Goal: Find specific fact: Find specific fact

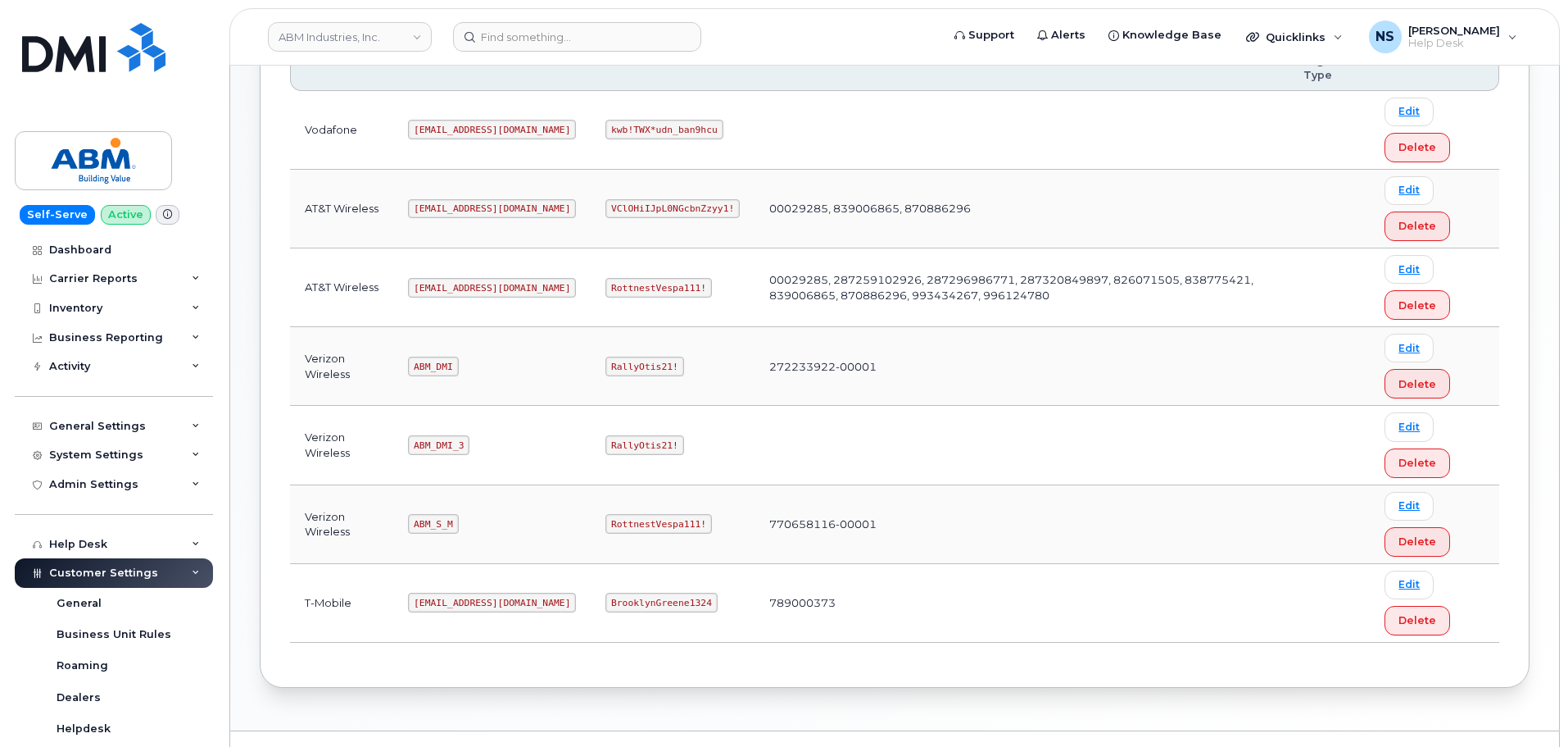
scroll to position [328, 0]
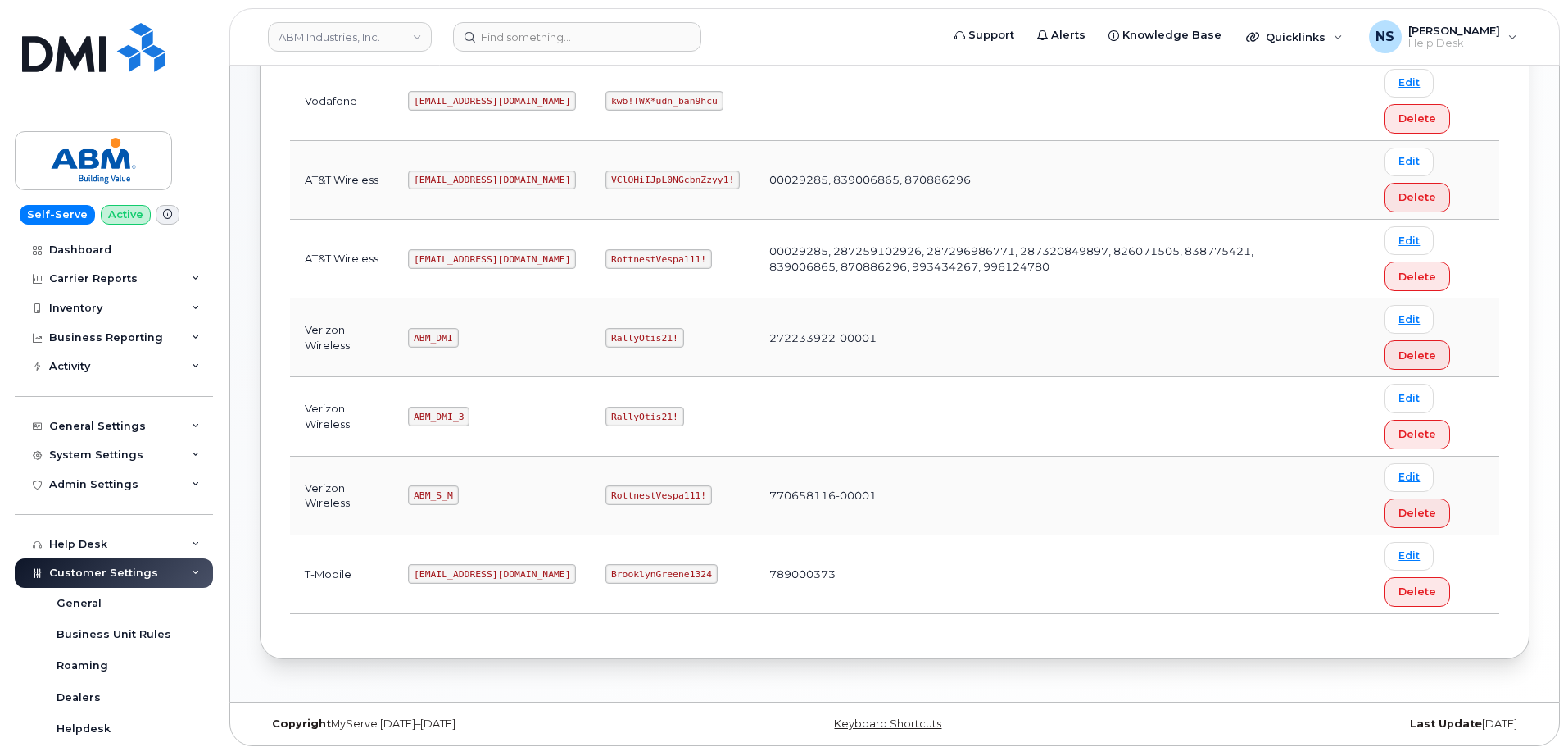
click at [444, 264] on code "[EMAIL_ADDRESS][DOMAIN_NAME]" at bounding box center [492, 259] width 168 height 20
click at [444, 263] on code "[EMAIL_ADDRESS][DOMAIN_NAME]" at bounding box center [492, 259] width 168 height 20
copy code "[EMAIL_ADDRESS][DOMAIN_NAME]"
click at [591, 246] on td "RottnestVespa111!" at bounding box center [672, 259] width 164 height 79
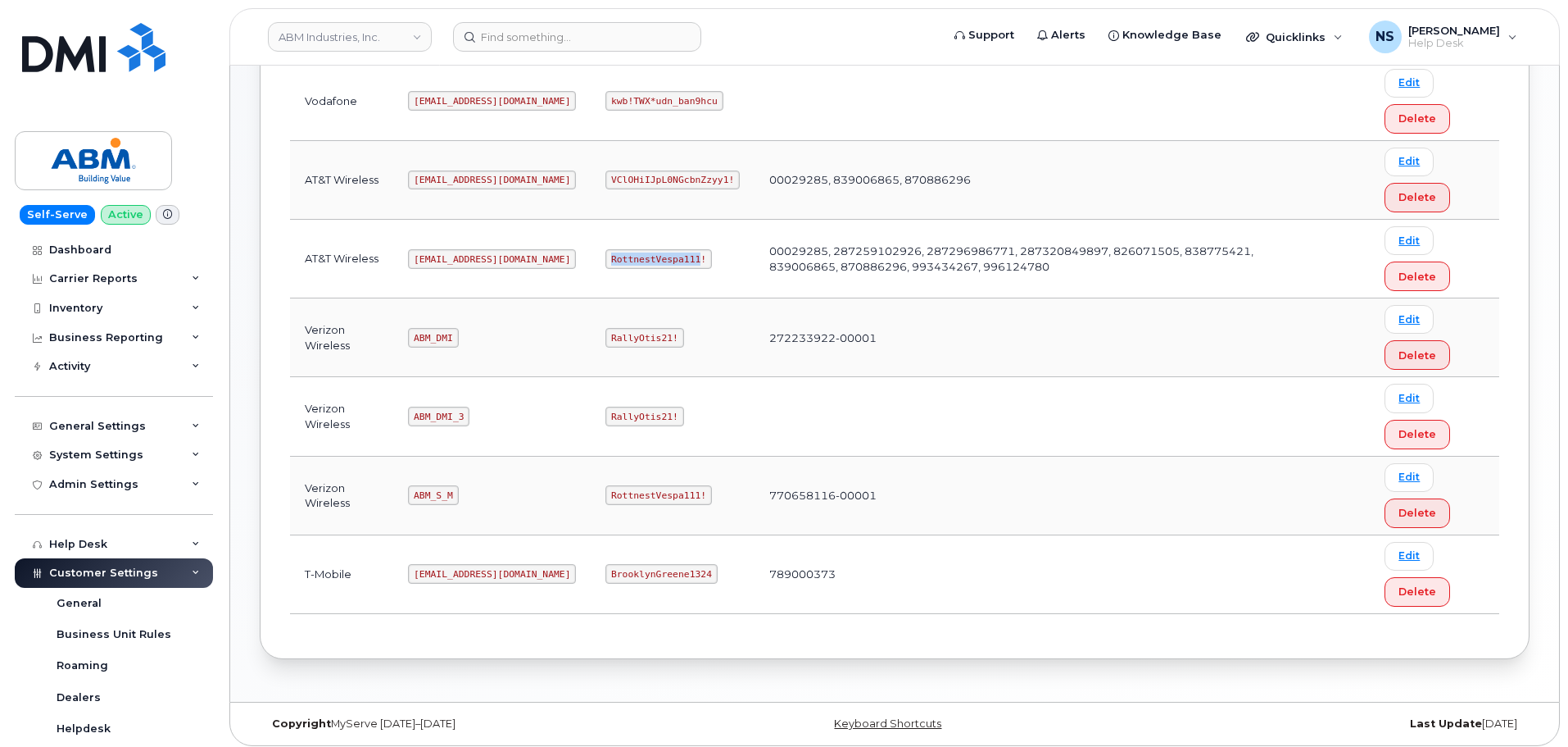
click at [591, 246] on td "RottnestVespa111!" at bounding box center [672, 259] width 164 height 79
click at [446, 501] on code "ABM_S_M" at bounding box center [433, 495] width 50 height 20
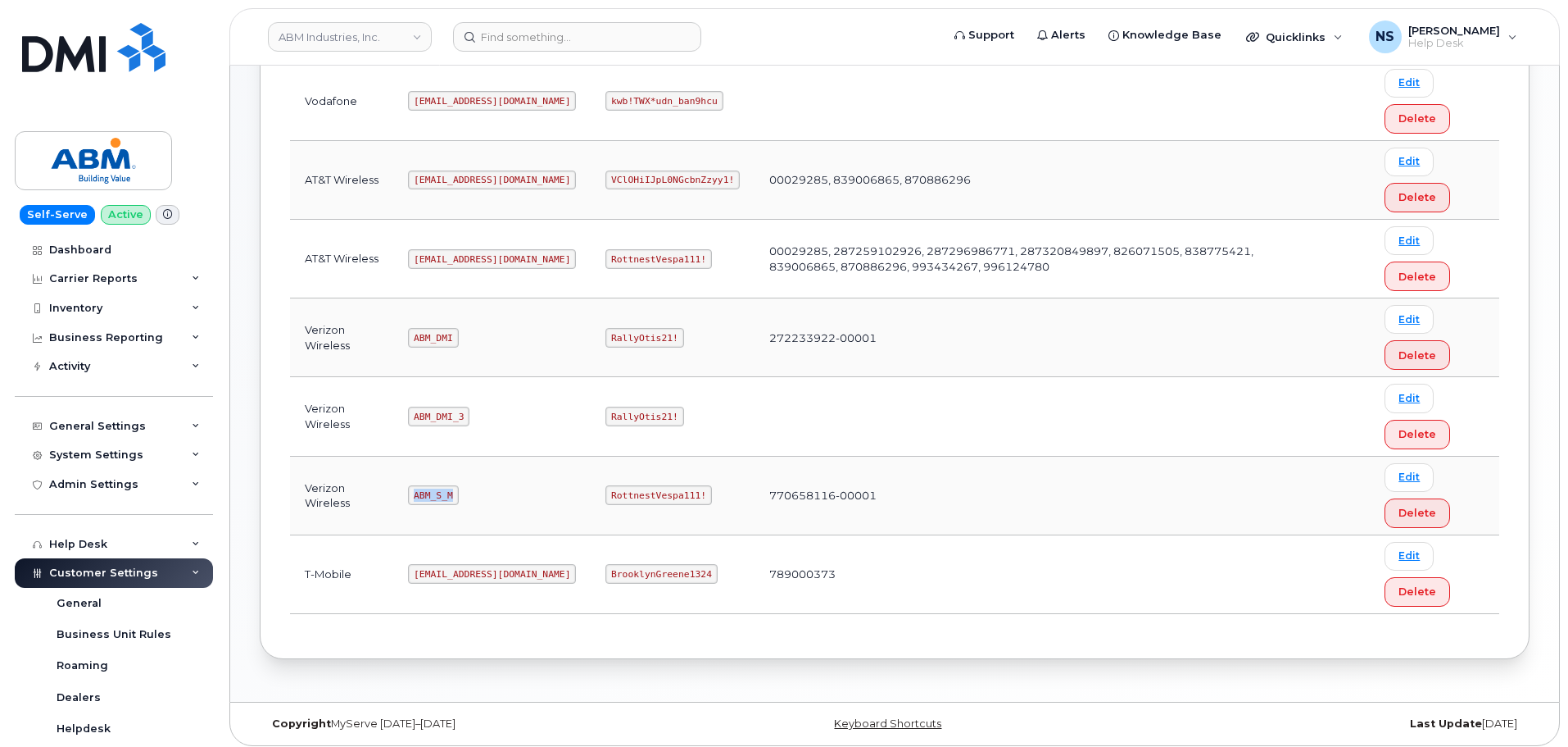
copy code "ABM_S_M"
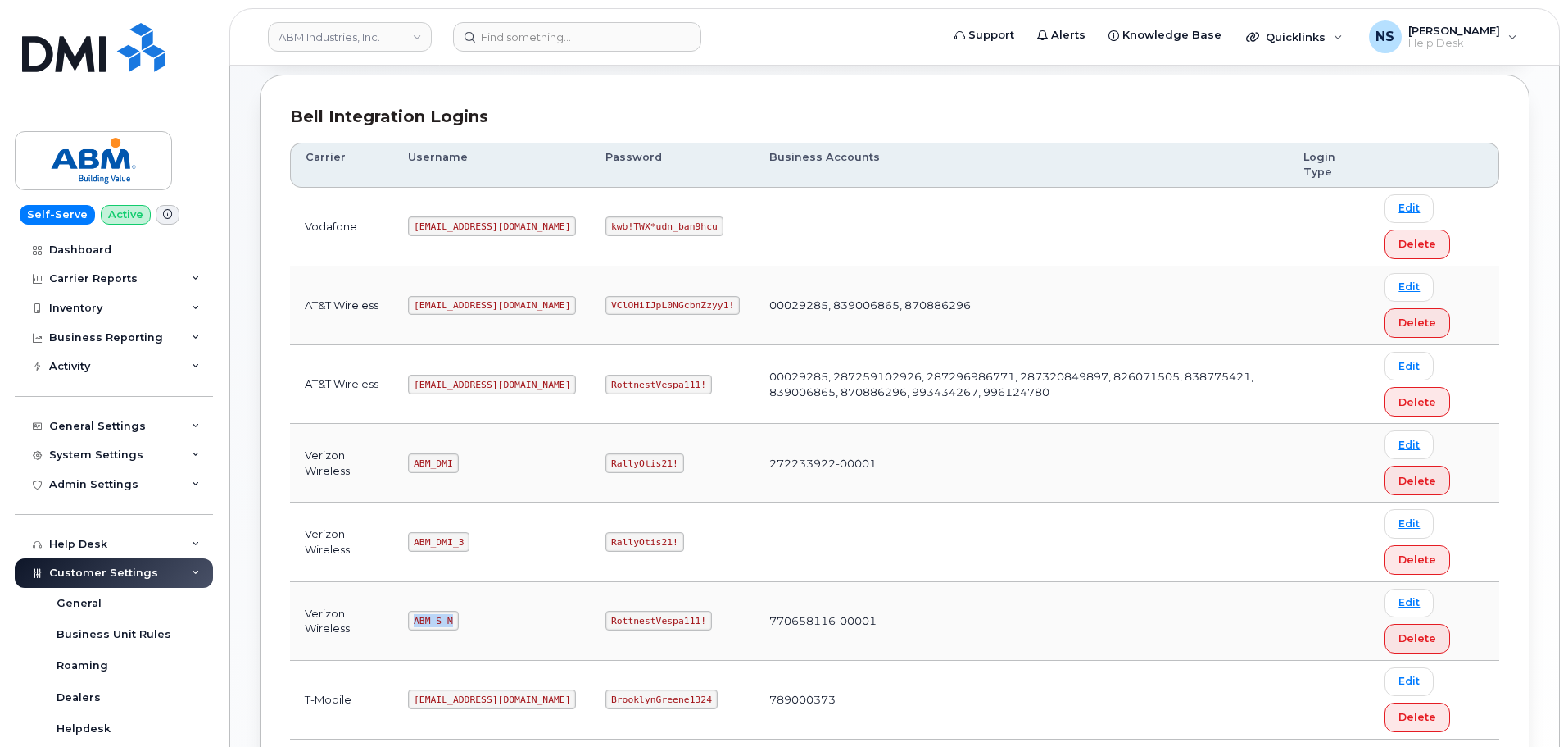
scroll to position [82, 0]
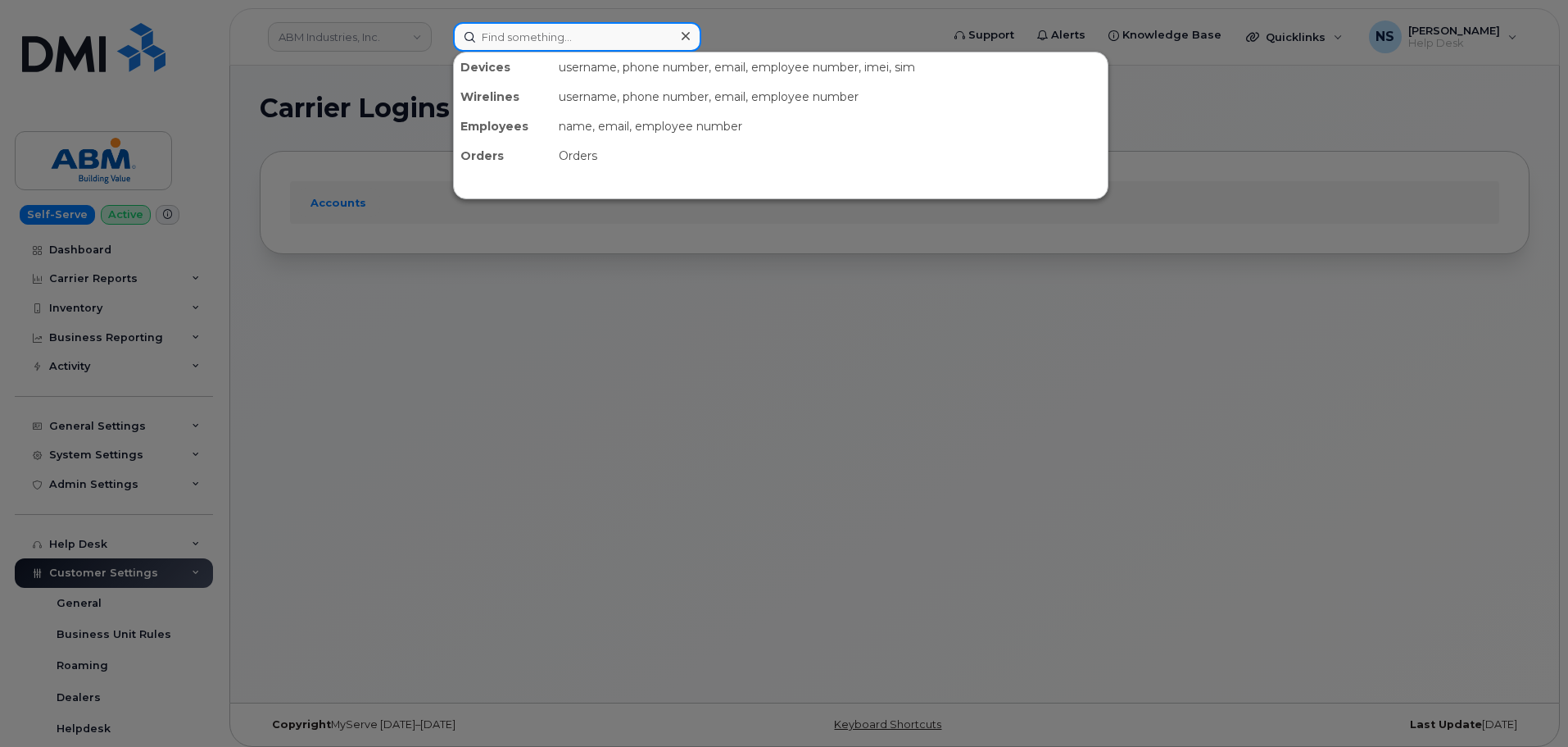
click at [557, 26] on input at bounding box center [577, 37] width 249 height 30
paste input "Alexandra Rodriguez"
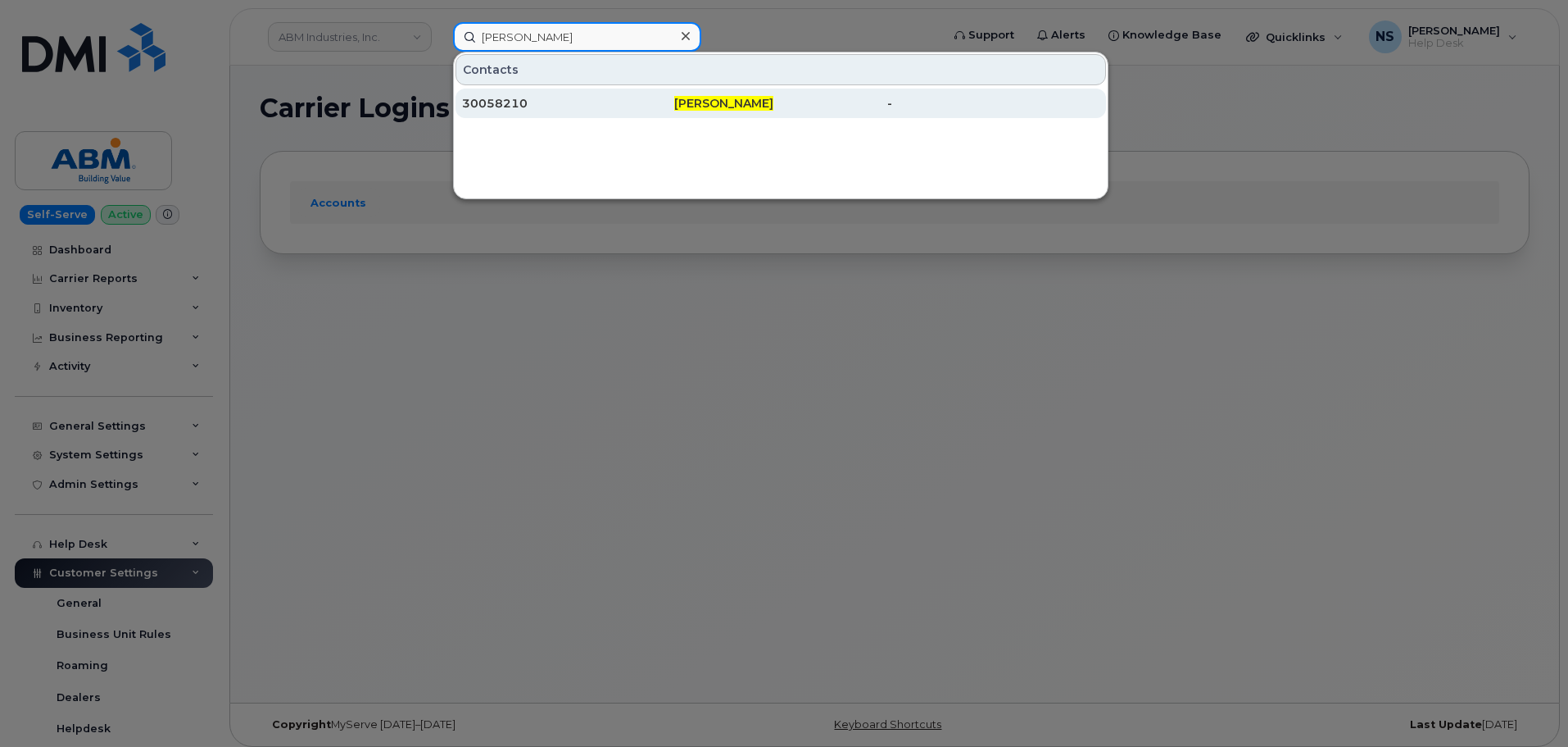
type input "Alexandra Rodriguez"
click at [619, 96] on div "30058210" at bounding box center [568, 103] width 212 height 16
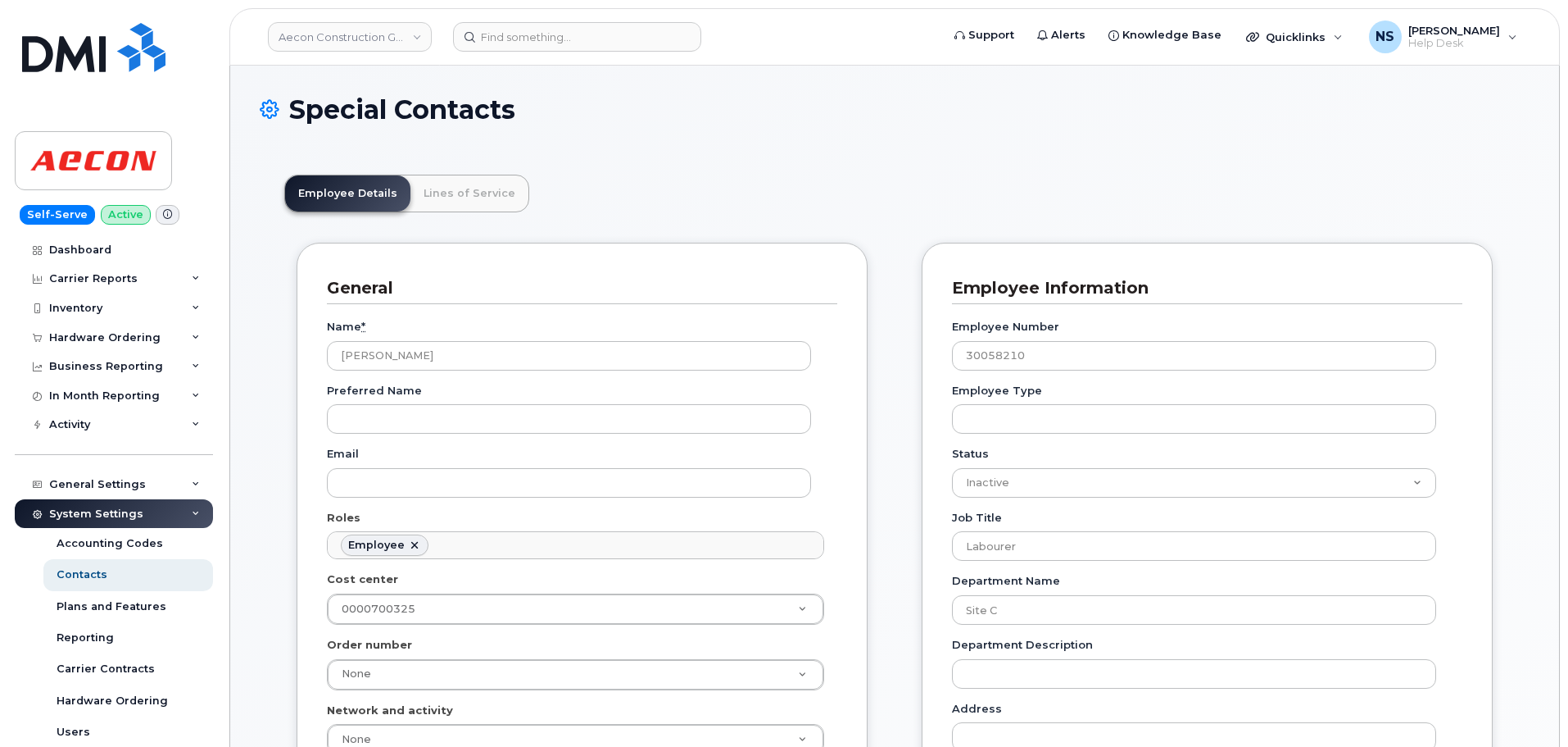
scroll to position [49, 0]
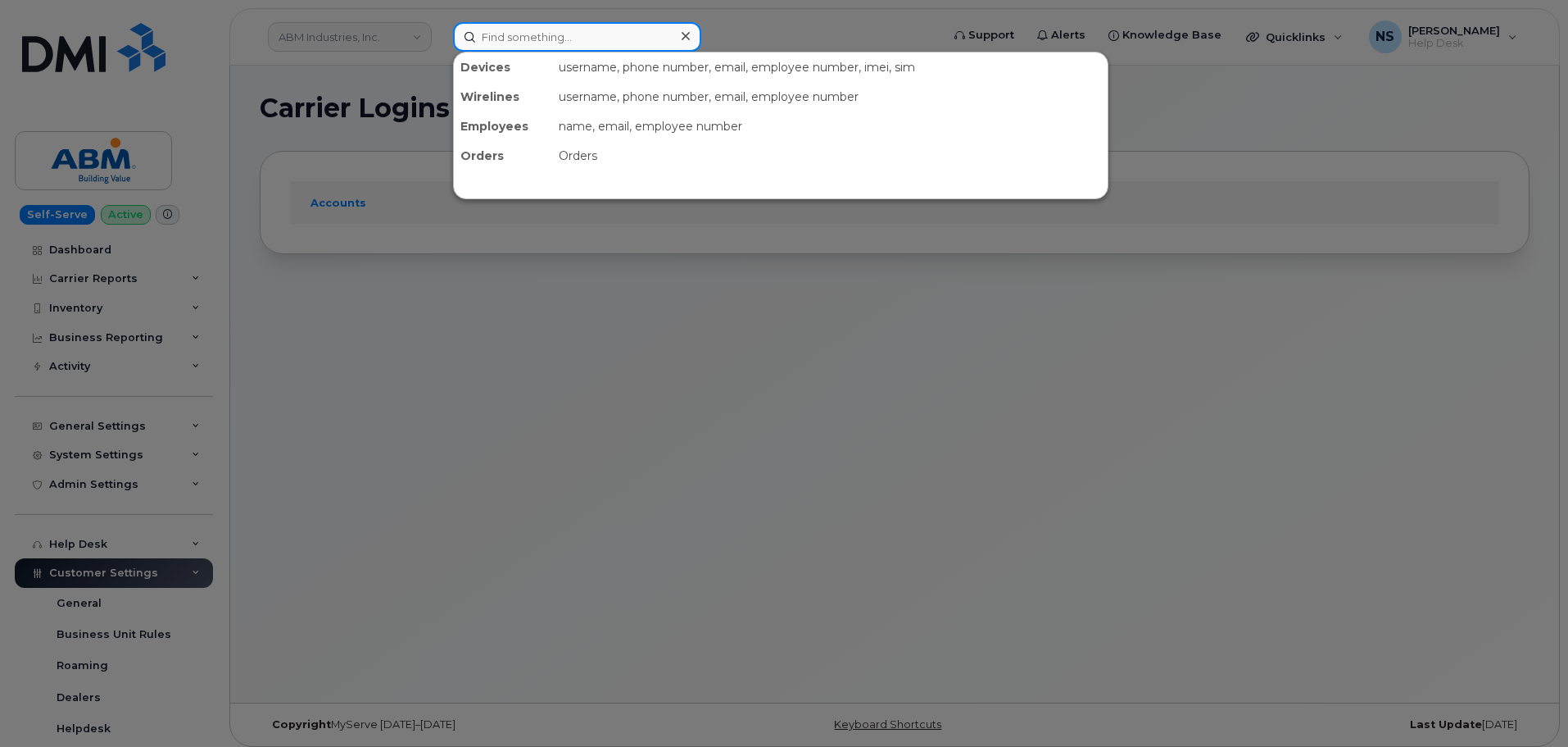
click at [621, 31] on input at bounding box center [577, 37] width 249 height 30
paste input ": 219-238-2296"
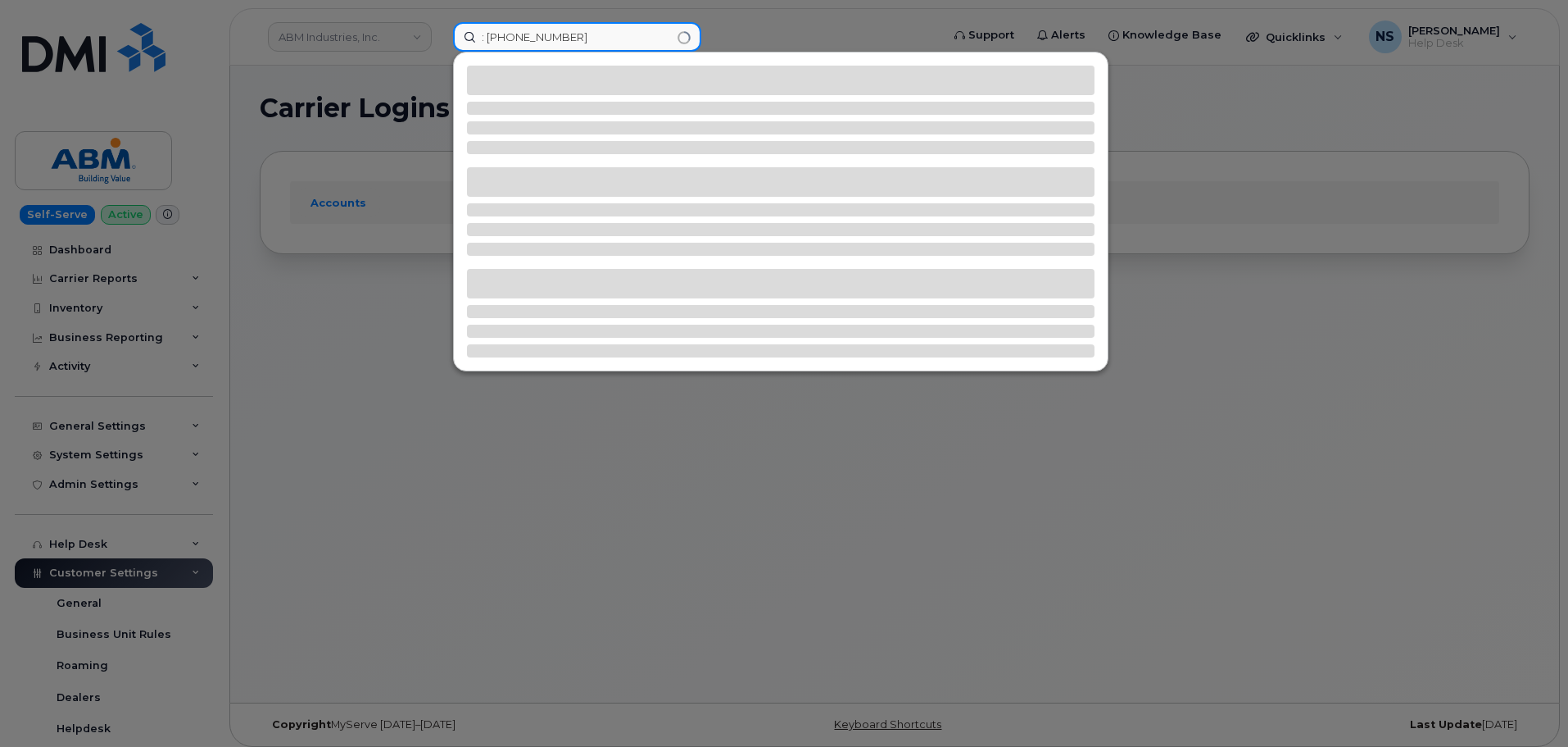
drag, startPoint x: 491, startPoint y: 32, endPoint x: 433, endPoint y: 34, distance: 58.0
click at [440, 34] on div ": 219-238-2296" at bounding box center [691, 37] width 503 height 30
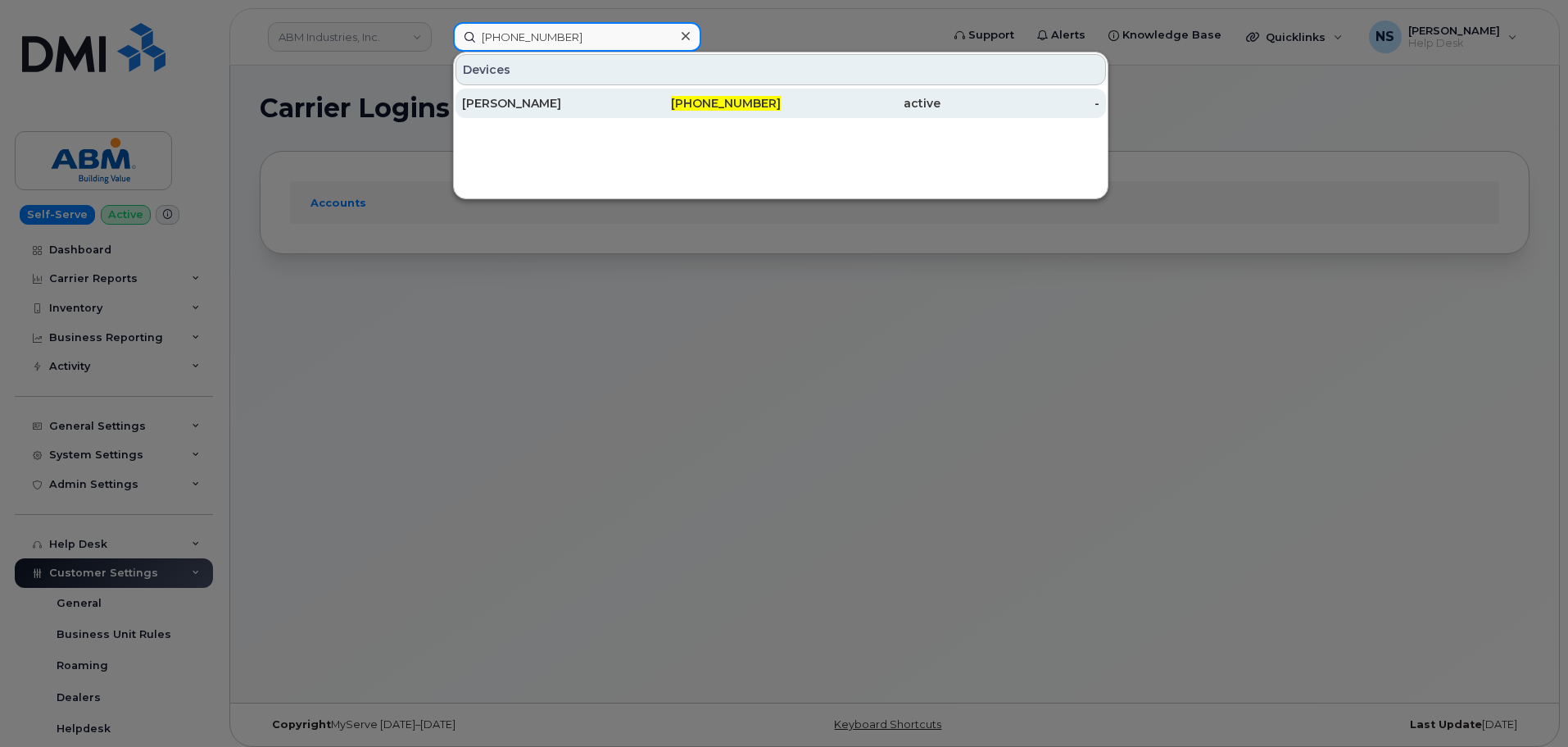
type input "219-238-2296"
click at [621, 94] on div "SARA CRUZ" at bounding box center [701, 103] width 160 height 30
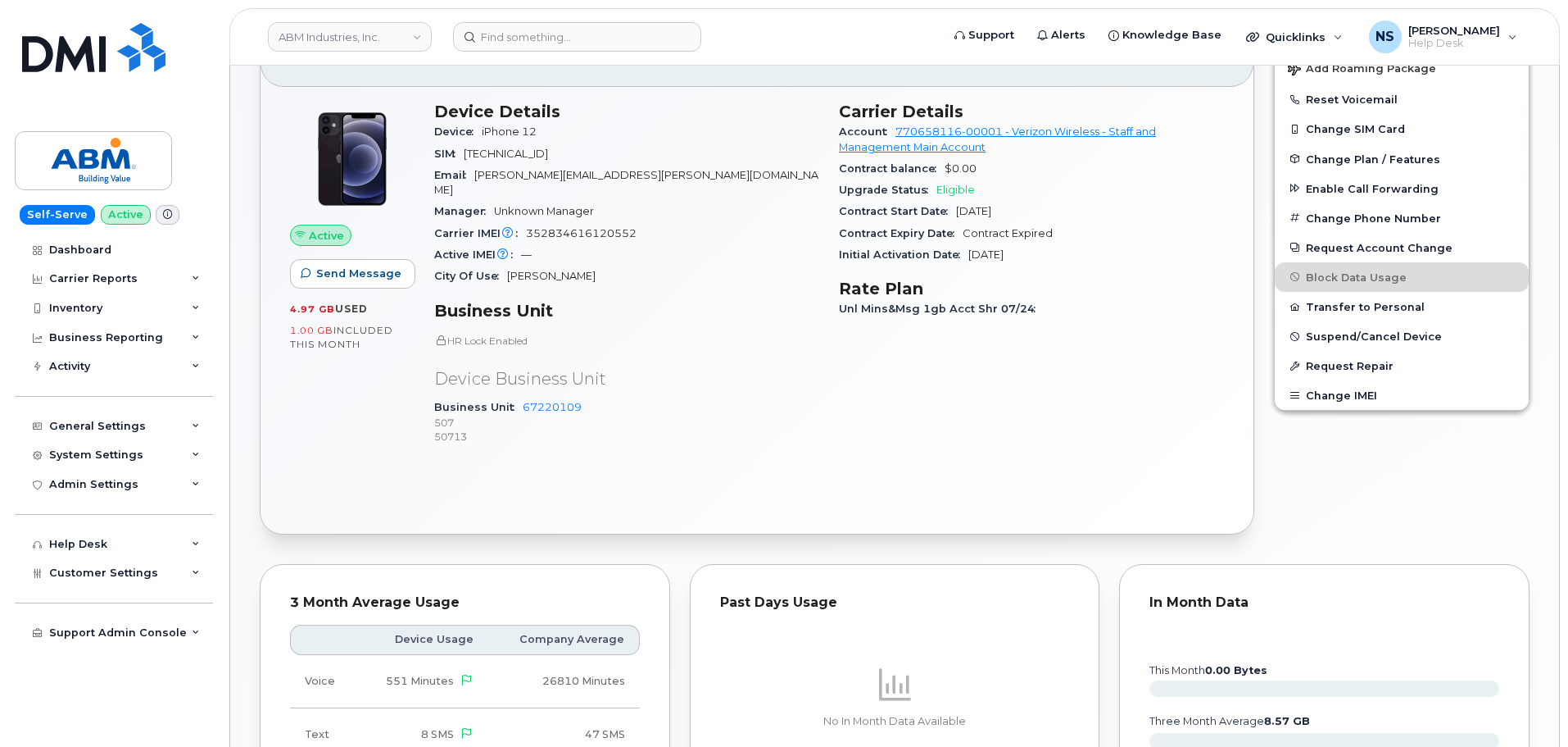
scroll to position [187, 0]
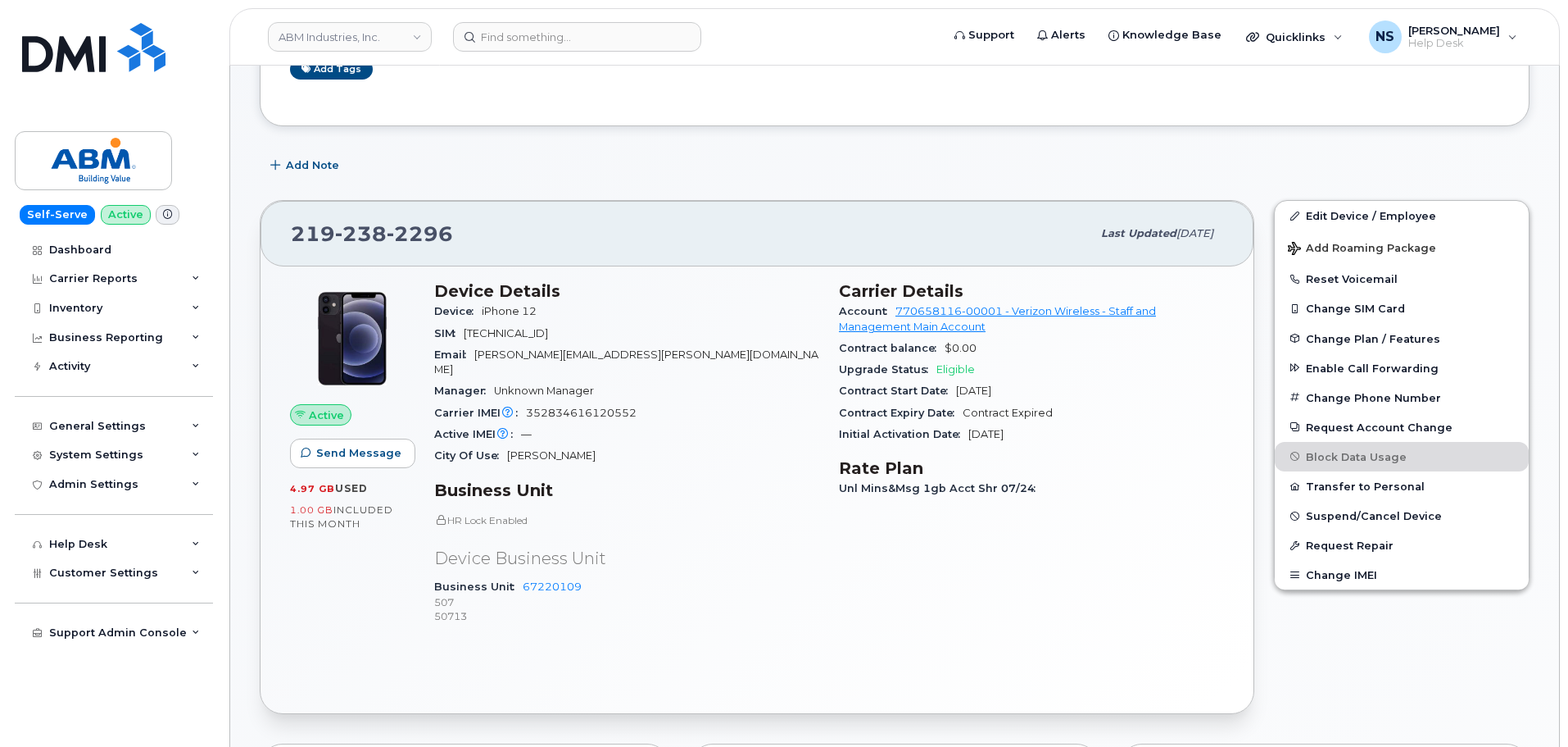
click at [322, 250] on div "219 238 2296" at bounding box center [691, 234] width 800 height 35
drag, startPoint x: 322, startPoint y: 250, endPoint x: 310, endPoint y: 229, distance: 24.2
click at [316, 239] on div "219 238 2296" at bounding box center [691, 234] width 800 height 35
click at [310, 229] on span "219 238 2296" at bounding box center [371, 234] width 162 height 25
click at [310, 228] on span "219 238 2296" at bounding box center [371, 234] width 162 height 25
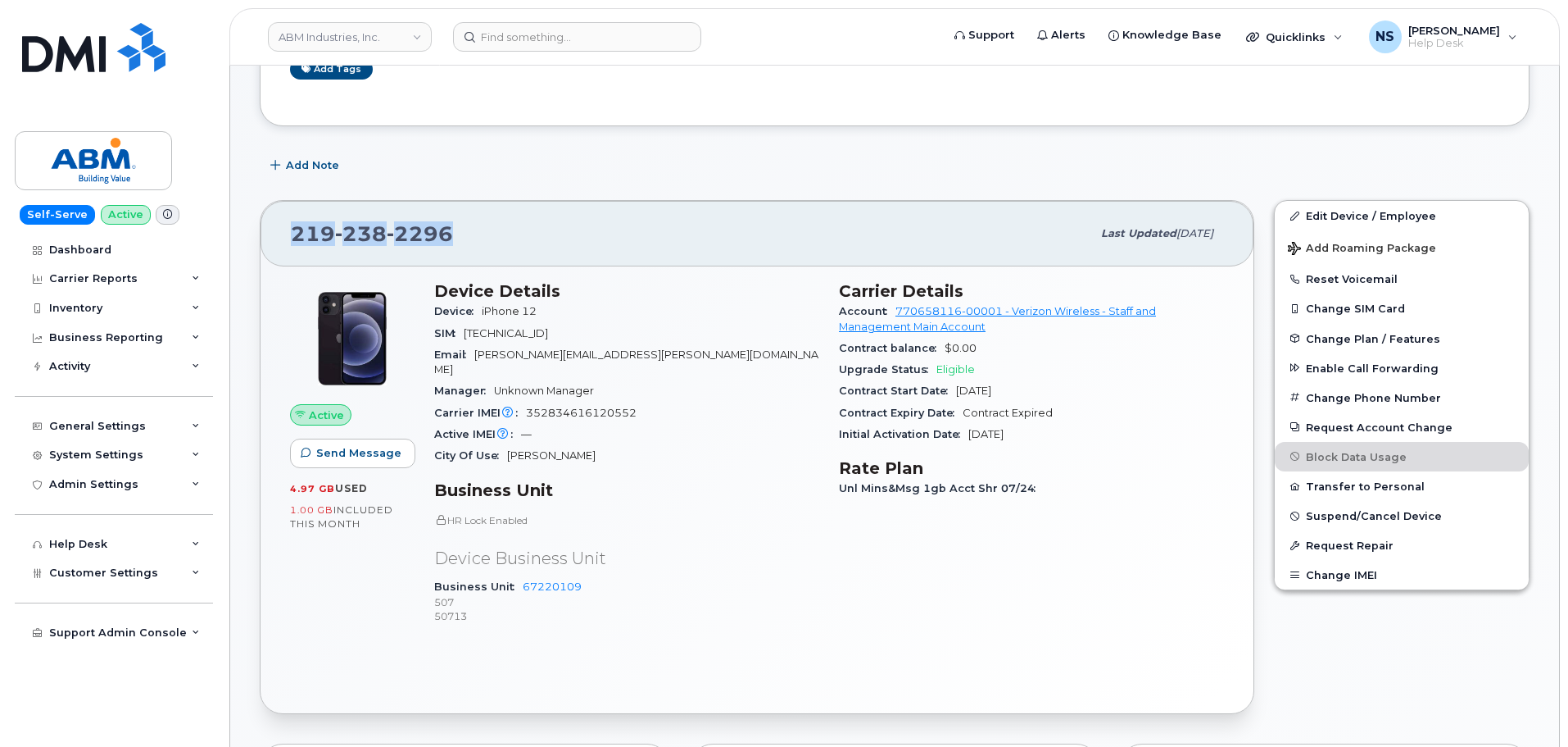
click at [310, 228] on span "219 238 2296" at bounding box center [371, 234] width 162 height 25
click at [1043, 195] on div "219 238 2296 Last updated Jul 31, 2025 Active Send Message 4.97 GB  used 1.00 G…" at bounding box center [757, 457] width 1014 height 534
click at [605, 407] on span "352834616120552" at bounding box center [581, 413] width 110 height 12
click at [606, 407] on span "352834616120552" at bounding box center [581, 413] width 110 height 12
copy span "352834616120552"
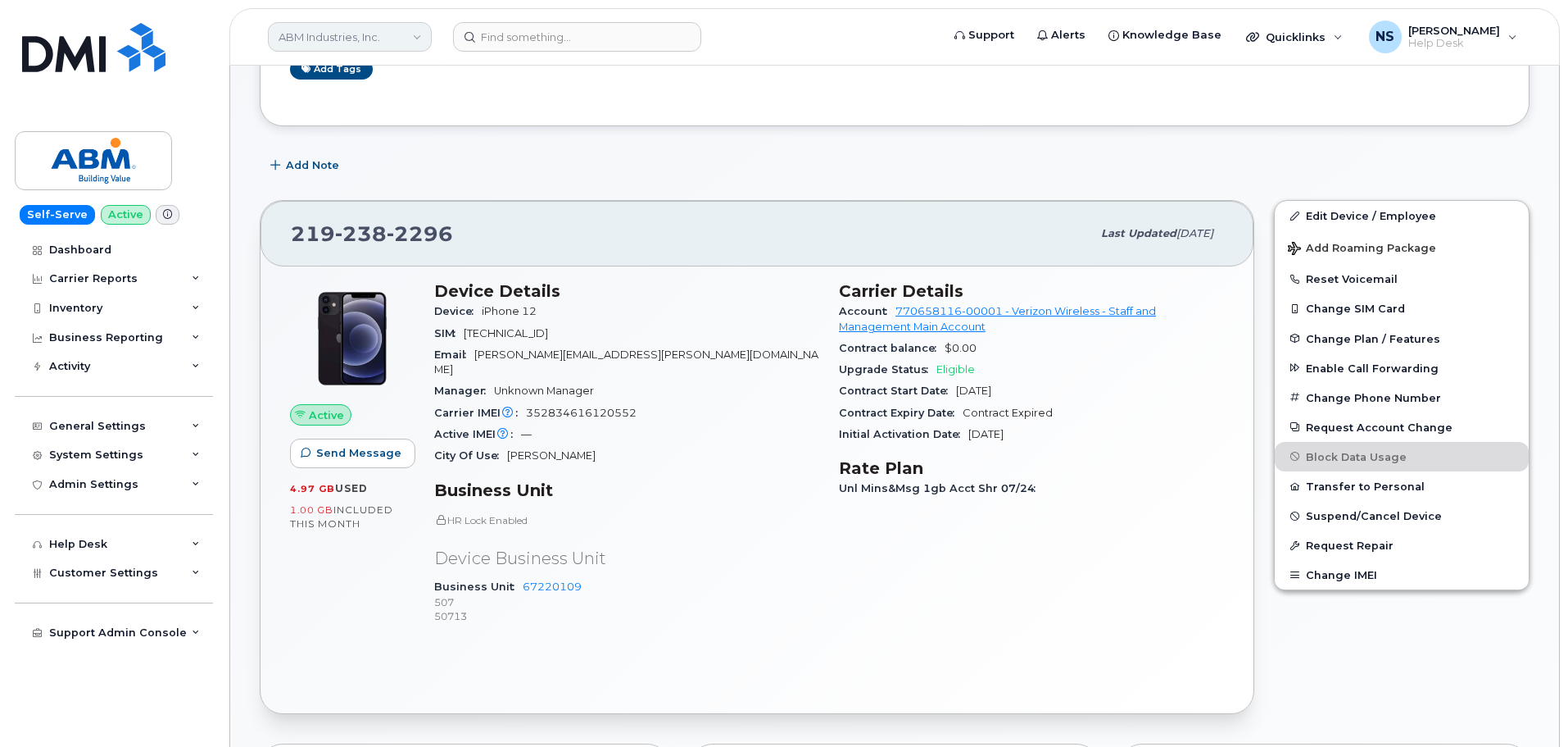
click at [361, 41] on link "ABM Industries, Inc." at bounding box center [349, 37] width 164 height 30
